Goal: Task Accomplishment & Management: Complete application form

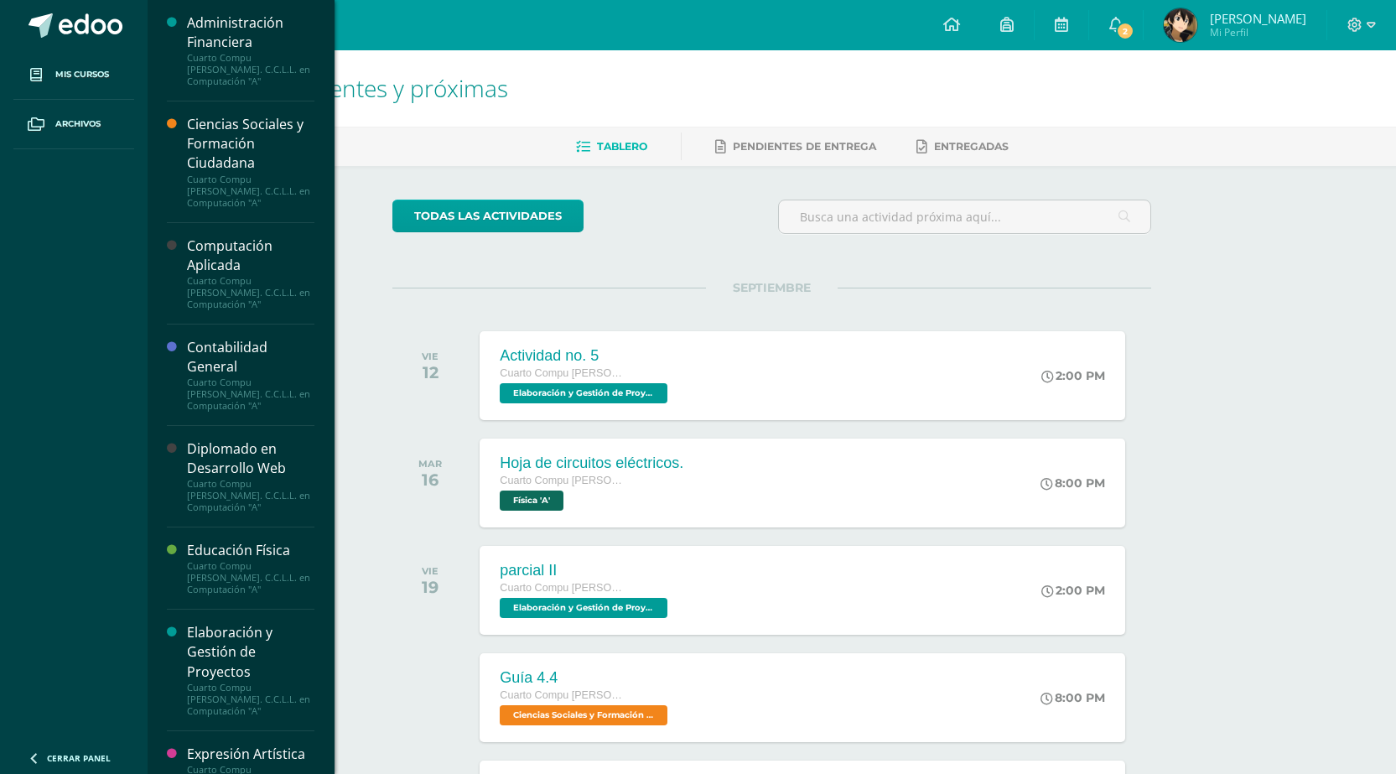
click at [253, 280] on div "Cuarto Compu [PERSON_NAME]. C.C.L.L. en Computación "A"" at bounding box center [250, 292] width 127 height 35
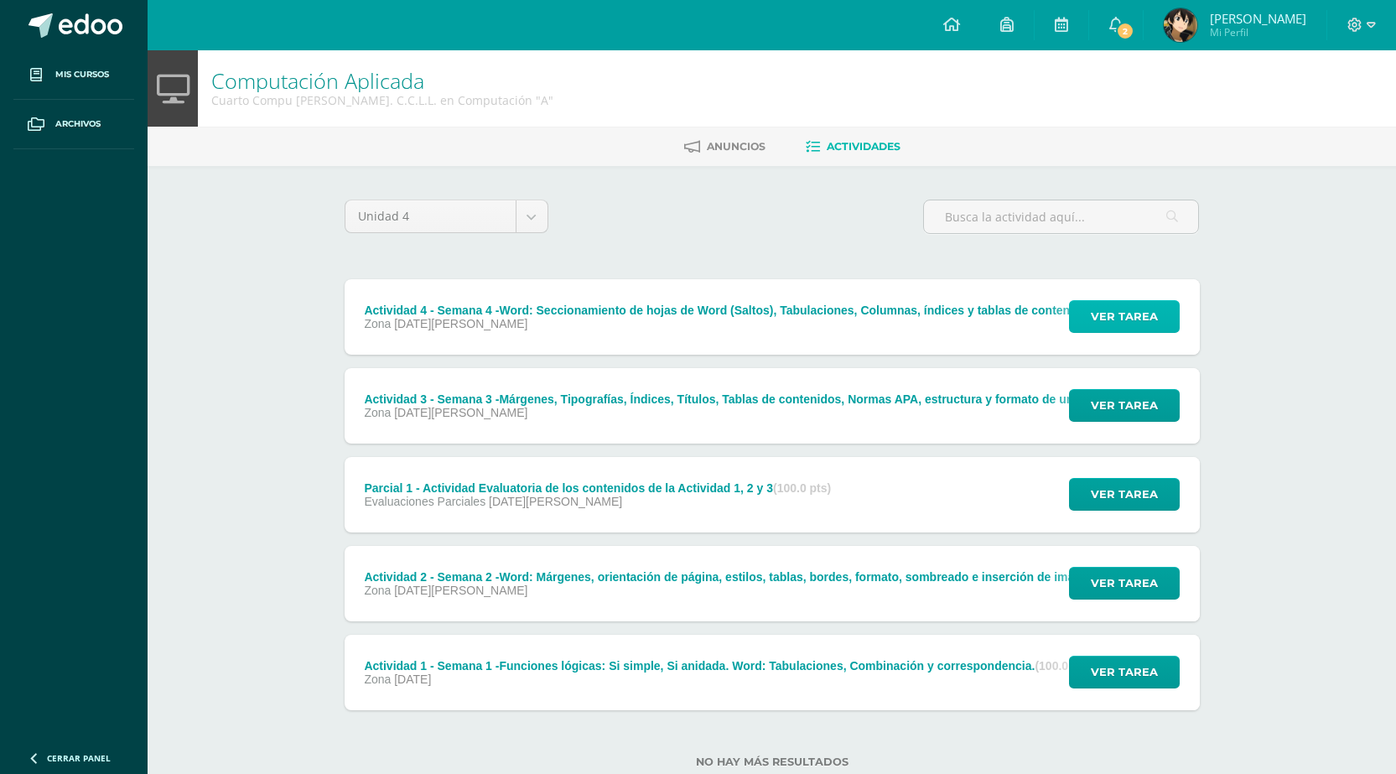
click at [1106, 314] on span "Ver tarea" at bounding box center [1124, 316] width 67 height 31
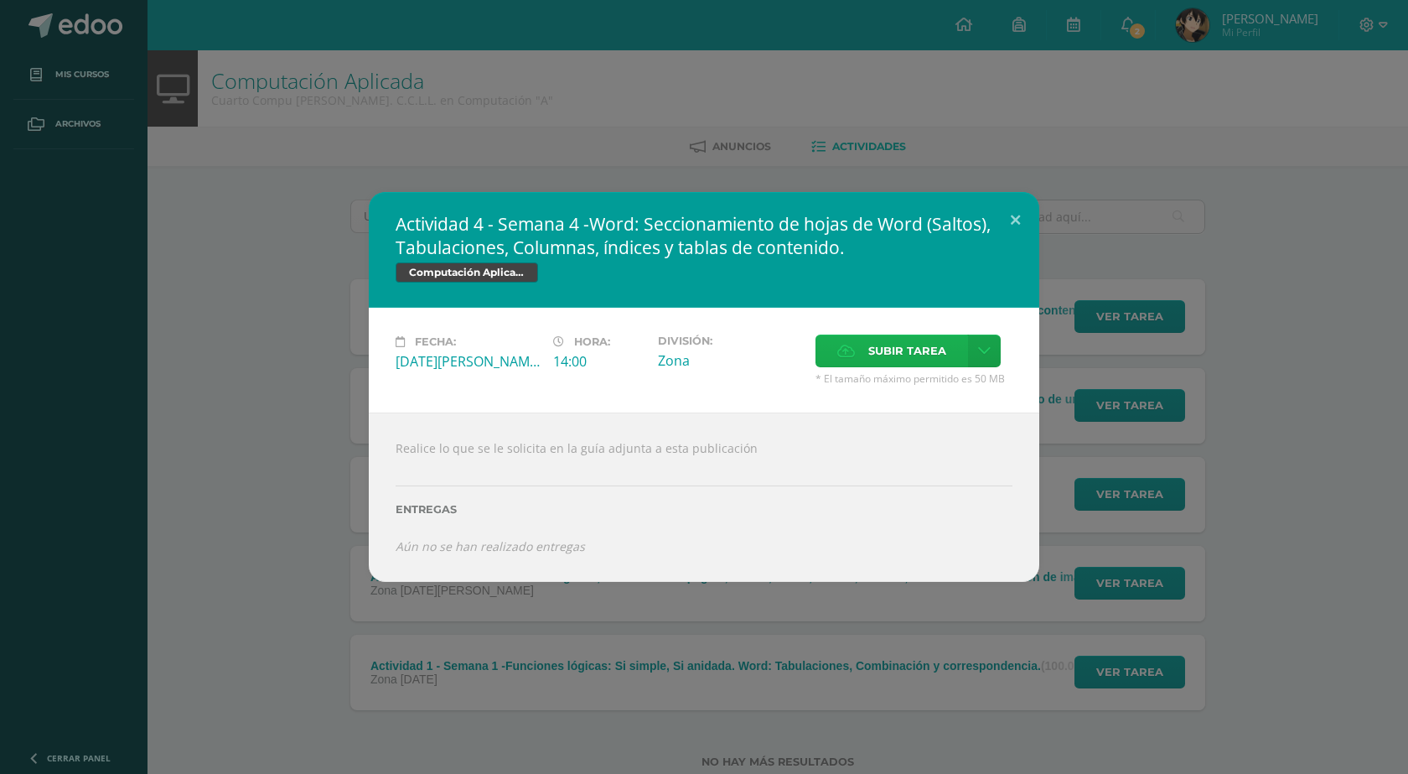
click at [944, 357] on span "Subir tarea" at bounding box center [907, 350] width 78 height 31
click at [0, 0] on input "Subir tarea" at bounding box center [0, 0] width 0 height 0
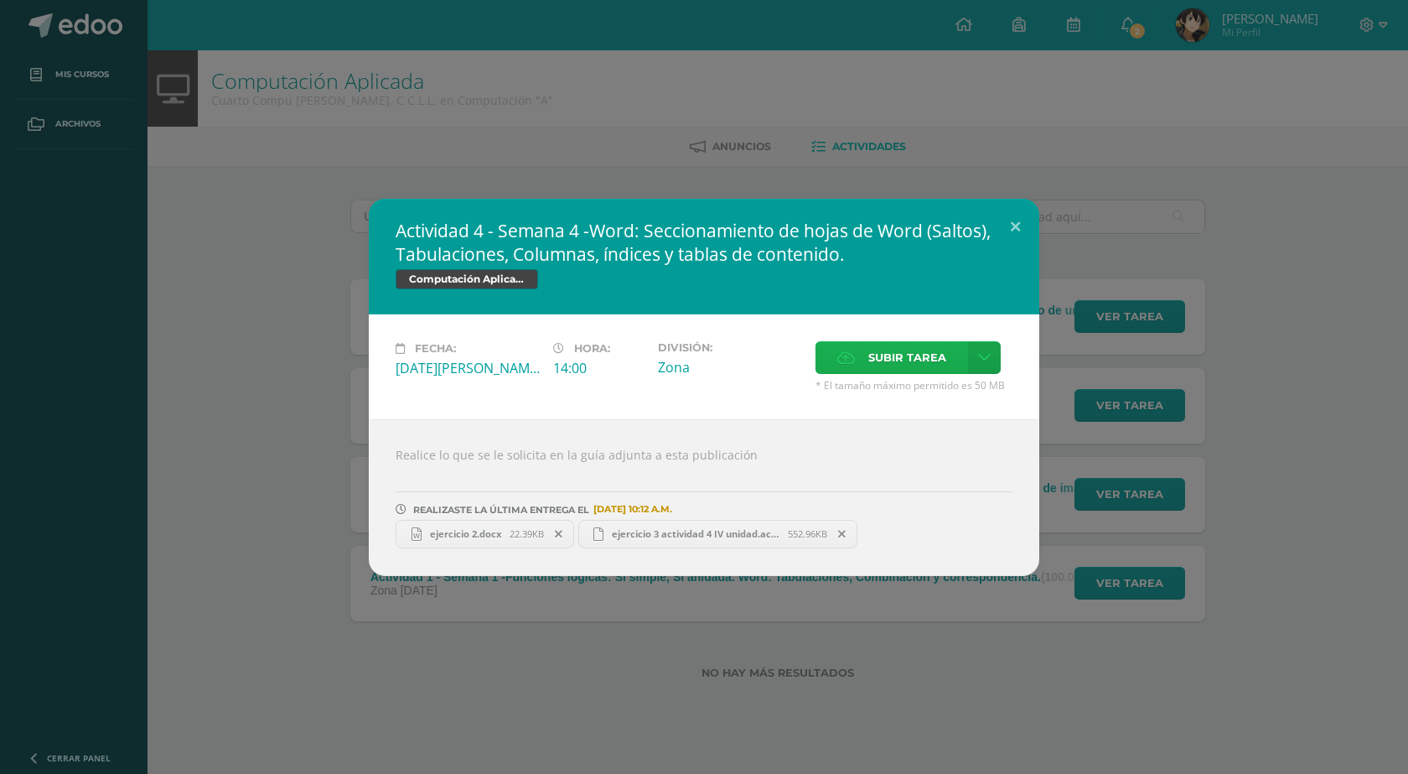
click at [870, 357] on span "Subir tarea" at bounding box center [907, 357] width 78 height 31
click at [0, 0] on input "Subir tarea" at bounding box center [0, 0] width 0 height 0
click at [1002, 224] on button at bounding box center [1016, 227] width 48 height 57
